Goal: Information Seeking & Learning: Learn about a topic

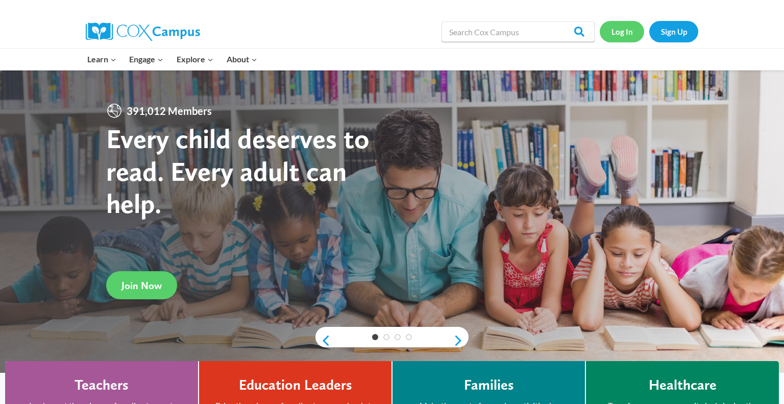
click at [621, 35] on link "Log In" at bounding box center [622, 31] width 44 height 21
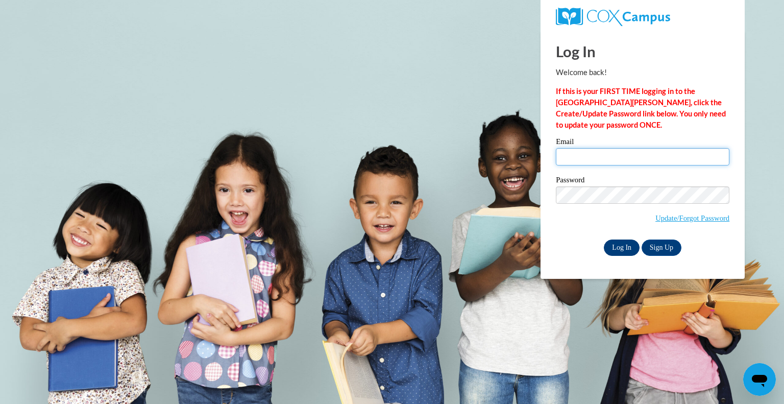
type input "[EMAIL_ADDRESS][DOMAIN_NAME]"
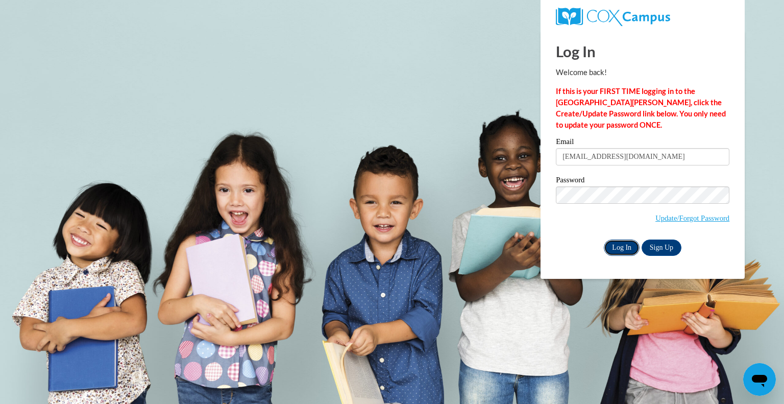
click at [623, 247] on input "Log In" at bounding box center [622, 248] width 36 height 16
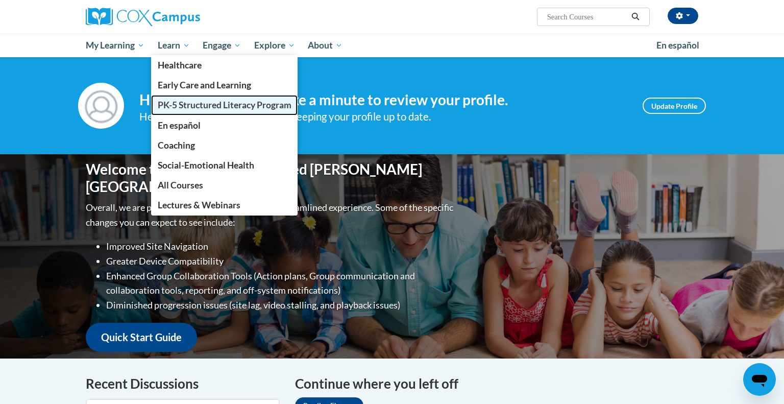
click at [193, 112] on link "PK-5 Structured Literacy Program" at bounding box center [224, 105] width 147 height 20
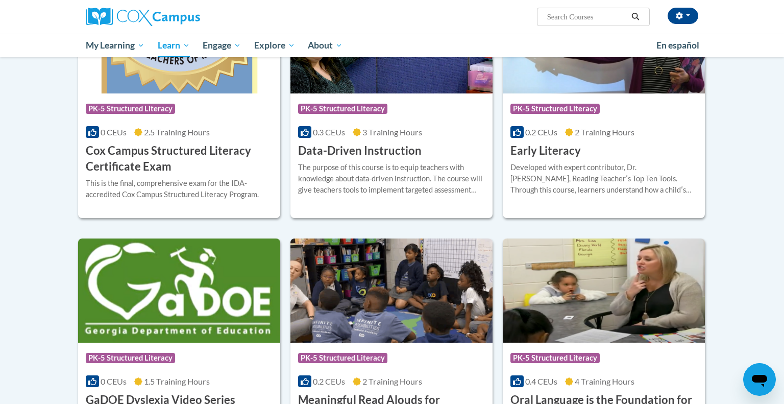
scroll to position [404, 0]
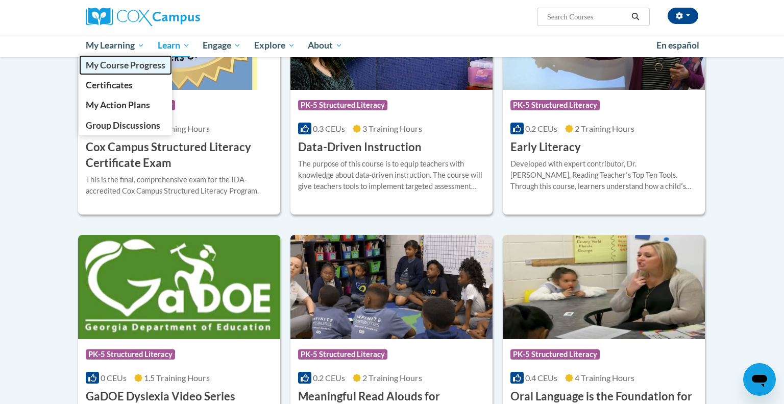
click at [127, 70] on link "My Course Progress" at bounding box center [125, 65] width 93 height 20
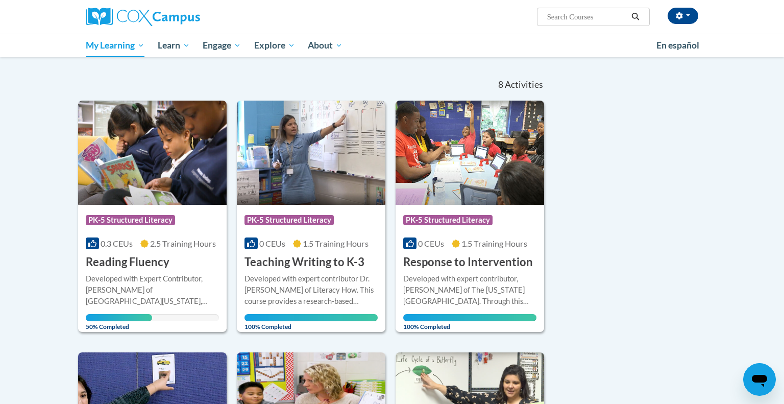
scroll to position [74, 0]
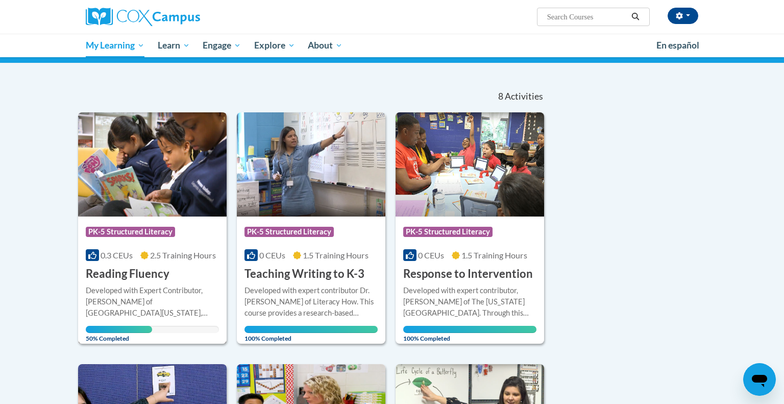
click at [154, 186] on img at bounding box center [152, 164] width 149 height 104
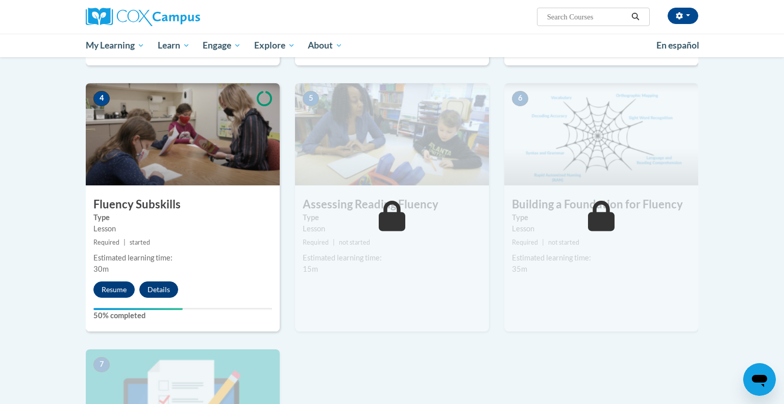
scroll to position [464, 0]
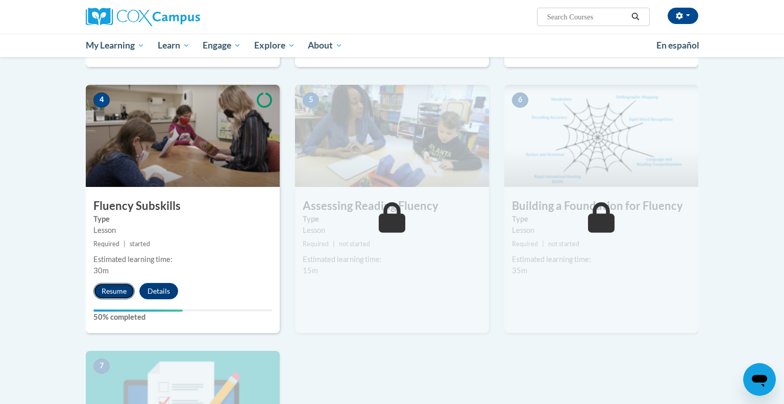
click at [123, 293] on button "Resume" at bounding box center [113, 291] width 41 height 16
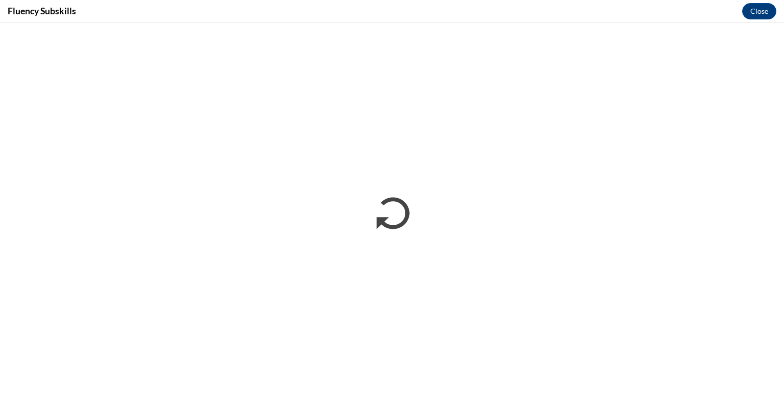
scroll to position [0, 0]
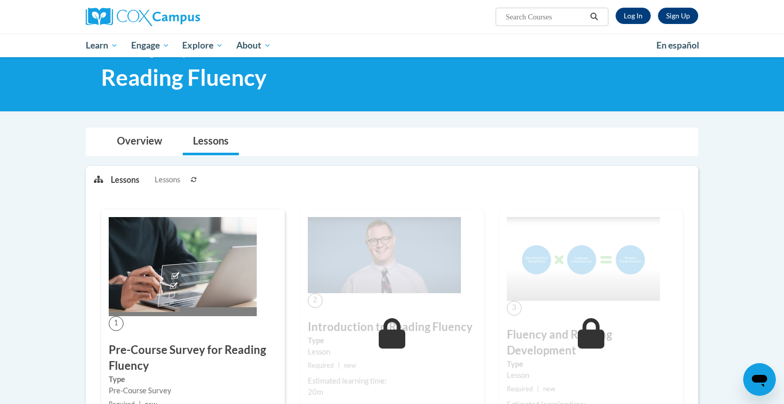
scroll to position [102, 0]
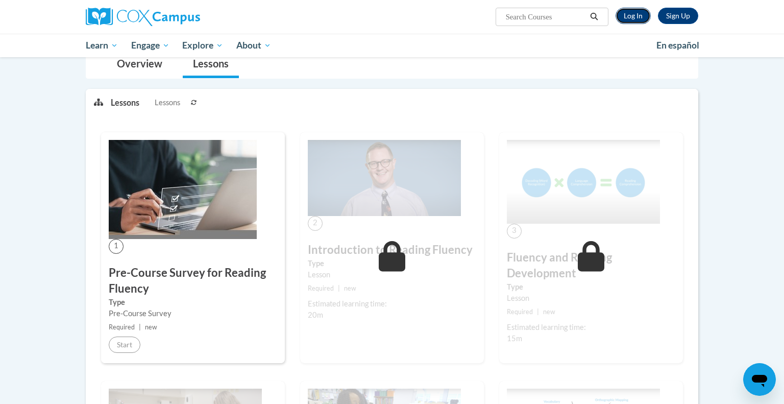
click at [632, 11] on link "Log In" at bounding box center [633, 16] width 35 height 16
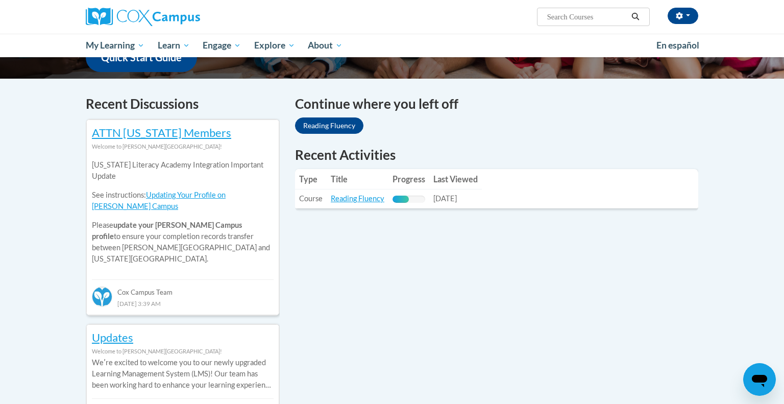
scroll to position [285, 0]
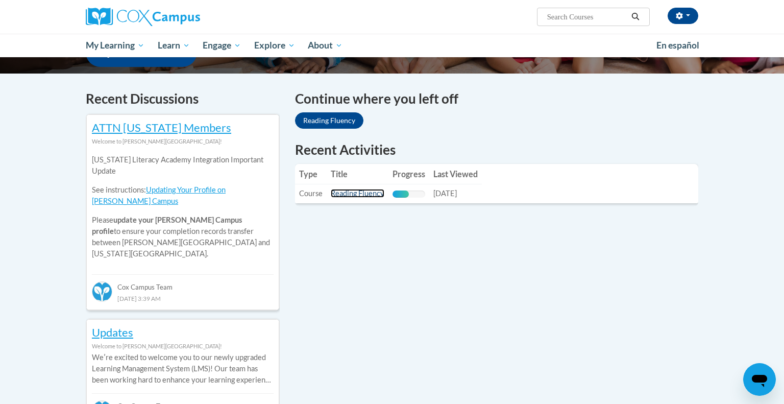
click at [362, 190] on link "Reading Fluency" at bounding box center [358, 193] width 54 height 9
click at [354, 198] on link "Reading Fluency" at bounding box center [358, 193] width 54 height 9
click at [362, 191] on link "Reading Fluency" at bounding box center [358, 193] width 54 height 9
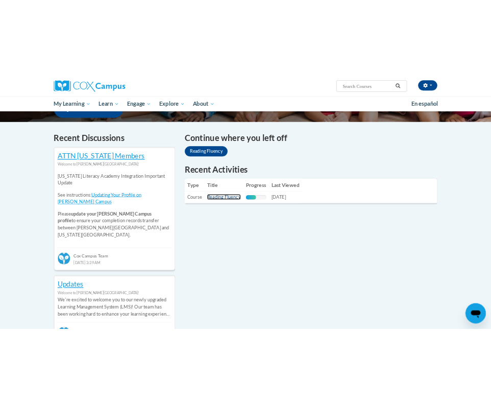
scroll to position [309, 0]
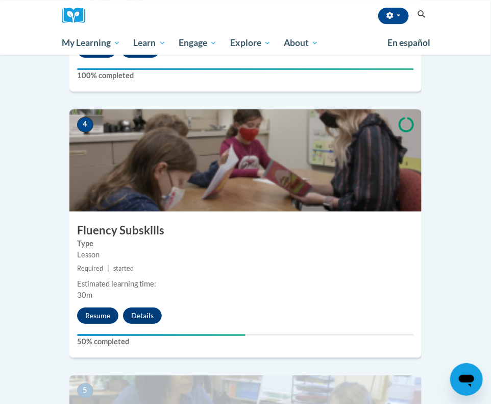
scroll to position [998, 0]
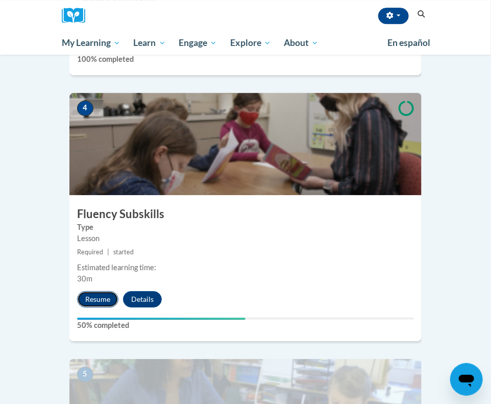
click at [100, 291] on button "Resume" at bounding box center [97, 299] width 41 height 16
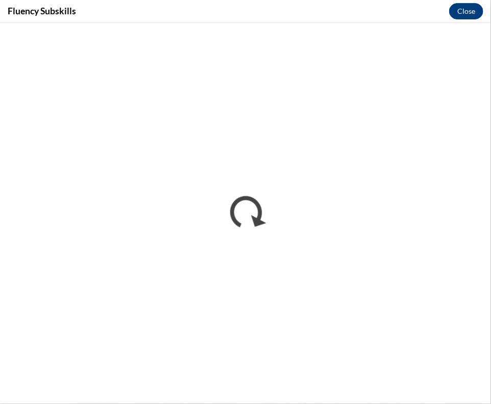
scroll to position [0, 0]
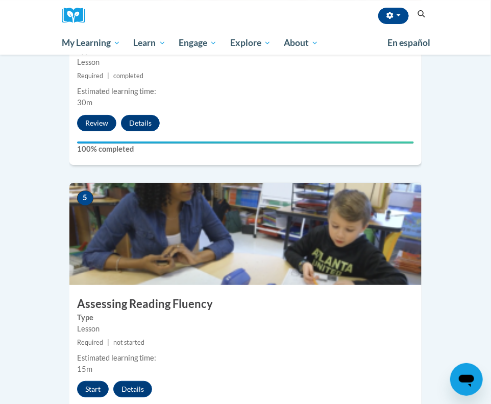
scroll to position [1259, 0]
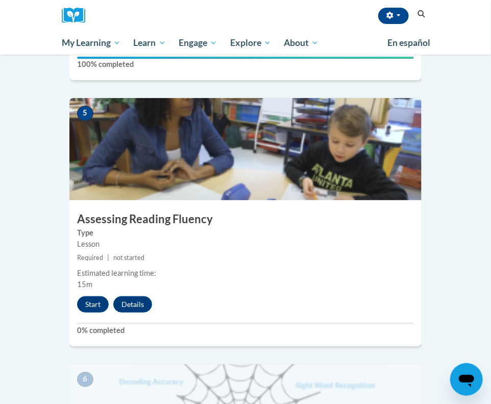
click at [115, 296] on div "Start Details Feedback" at bounding box center [116, 304] width 95 height 16
click at [98, 296] on button "Start" at bounding box center [93, 304] width 32 height 16
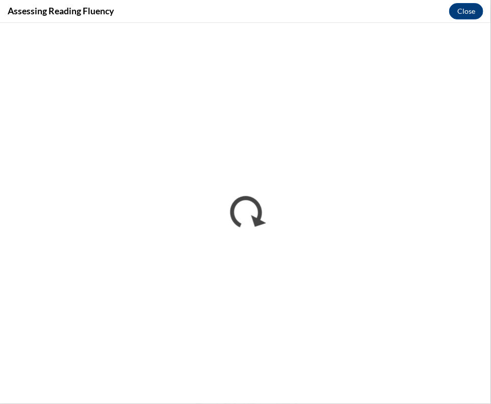
scroll to position [0, 0]
